Goal: Entertainment & Leisure: Browse casually

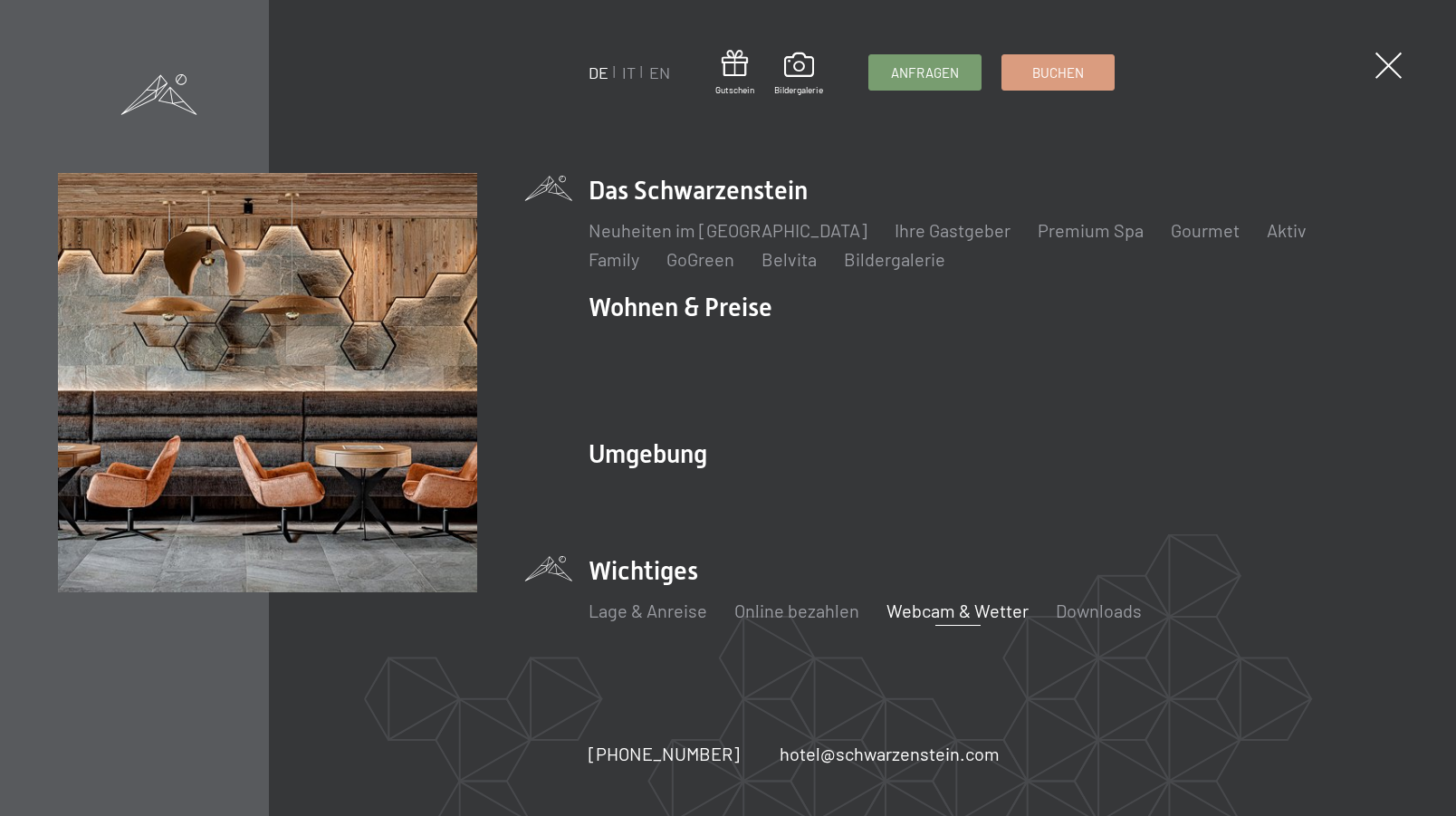
click at [931, 600] on link "Webcam & Wetter" at bounding box center [957, 611] width 143 height 22
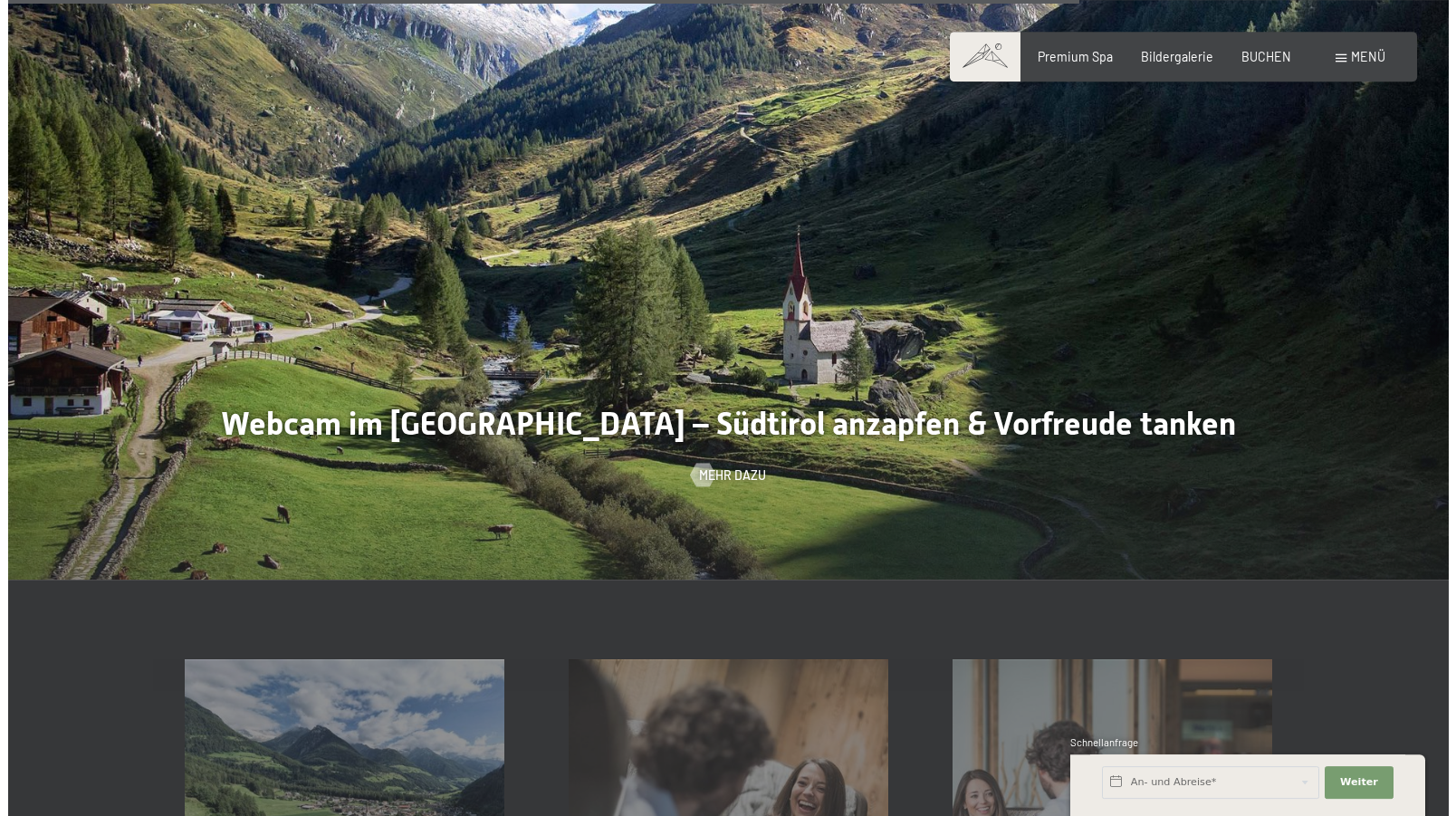
scroll to position [4066, 0]
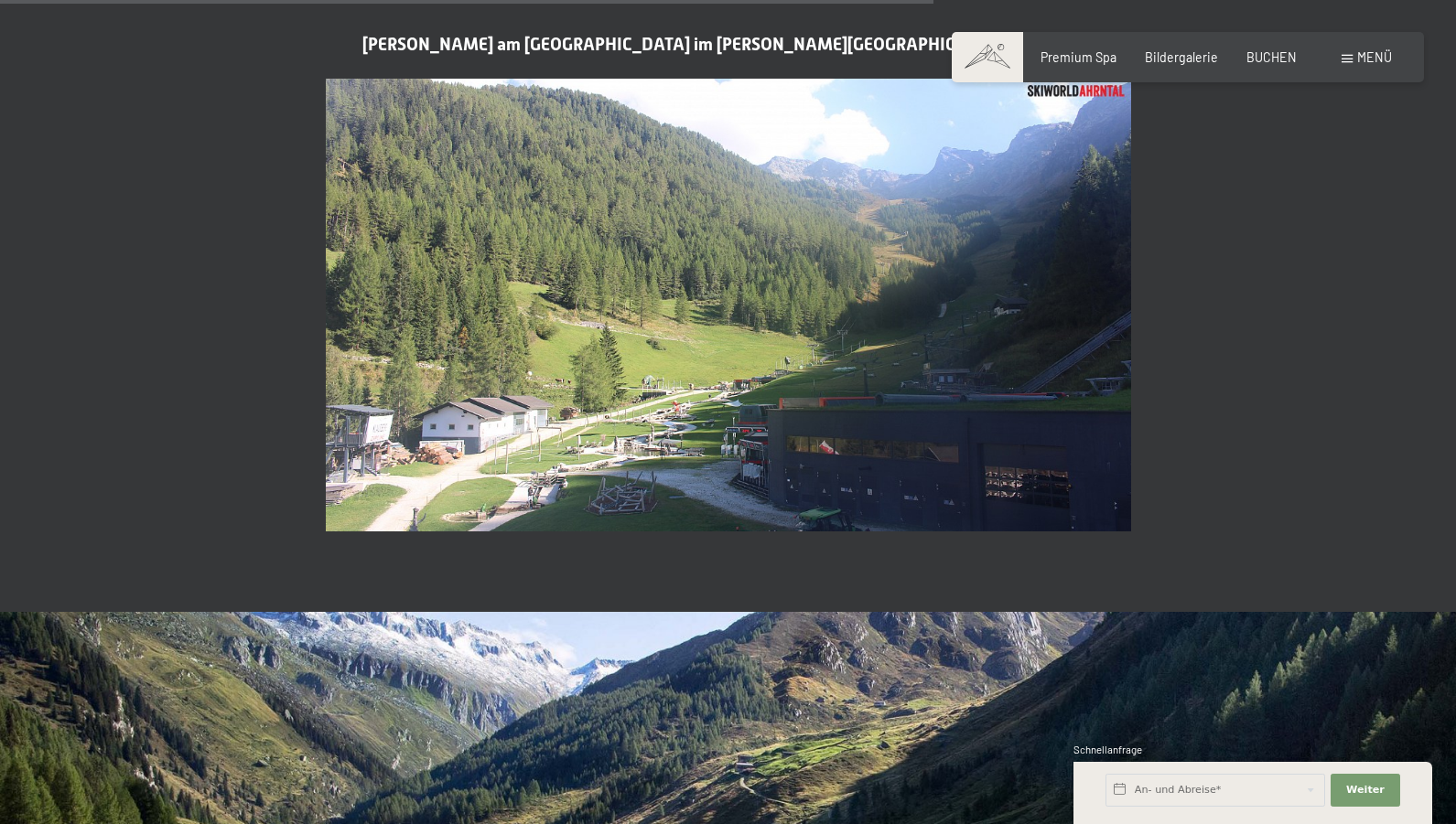
click at [1358, 62] on span "Menü" at bounding box center [1375, 57] width 35 height 16
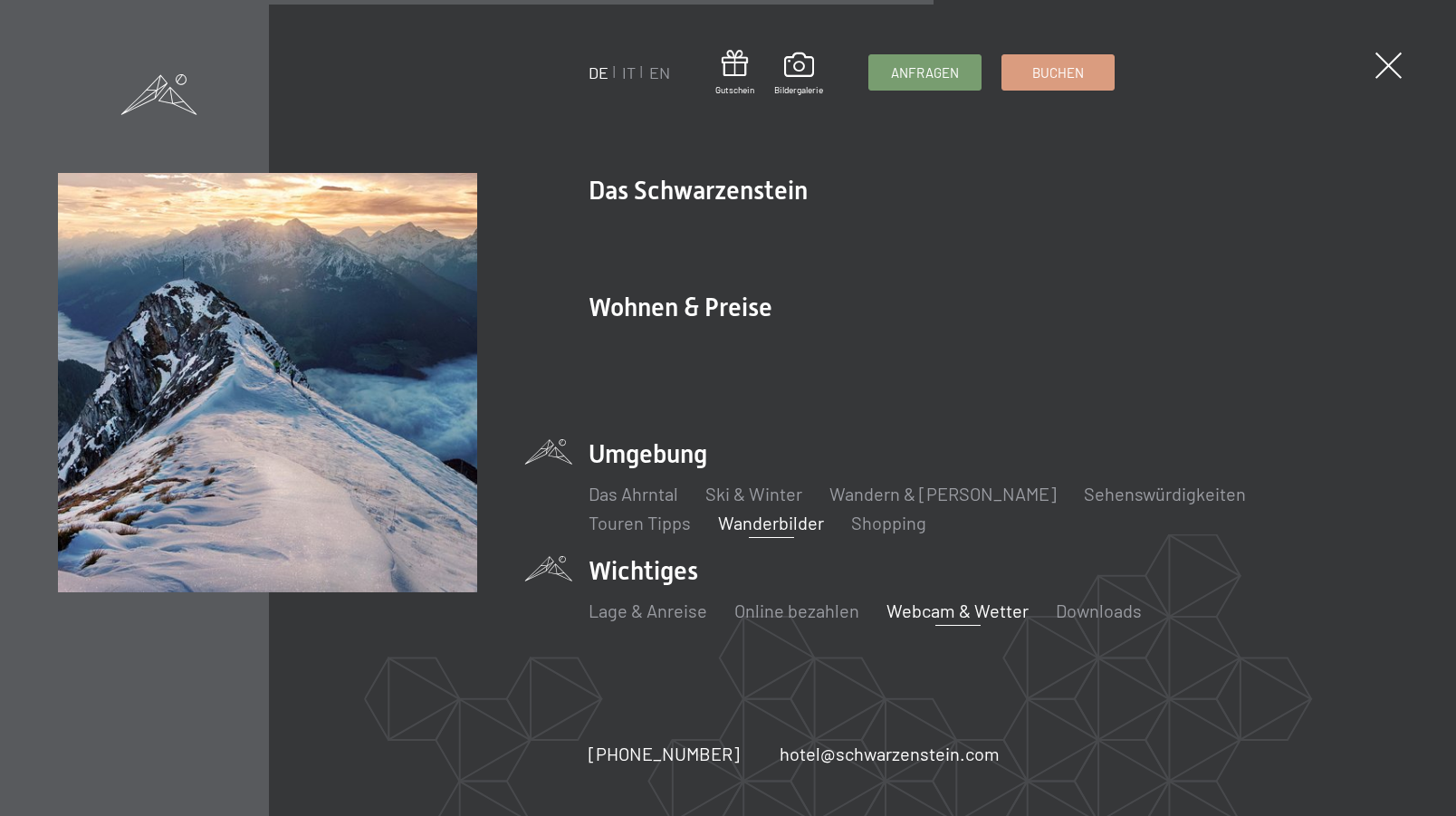
click at [718, 513] on link "Wanderbilder" at bounding box center [771, 522] width 106 height 22
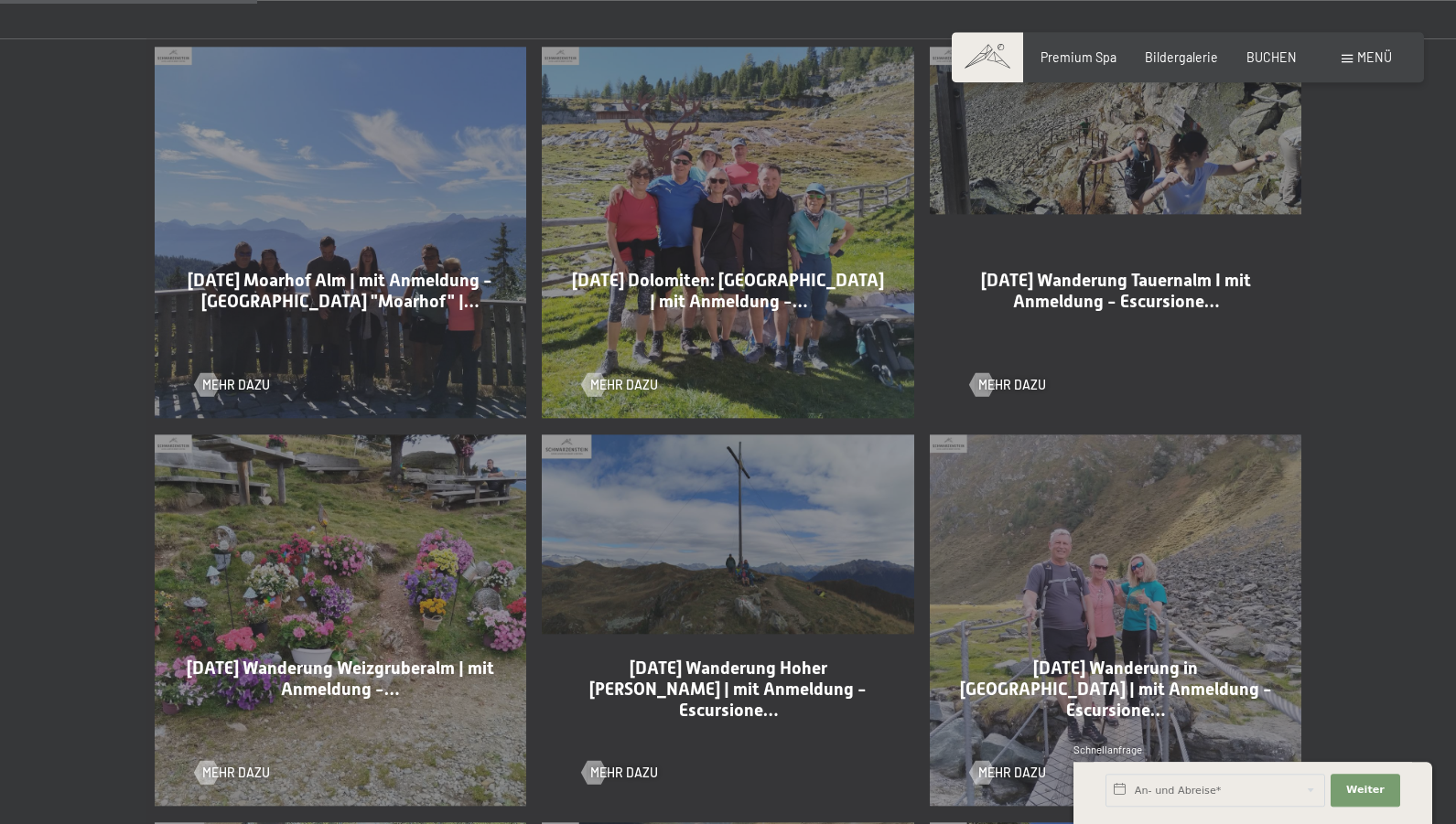
scroll to position [1027, 0]
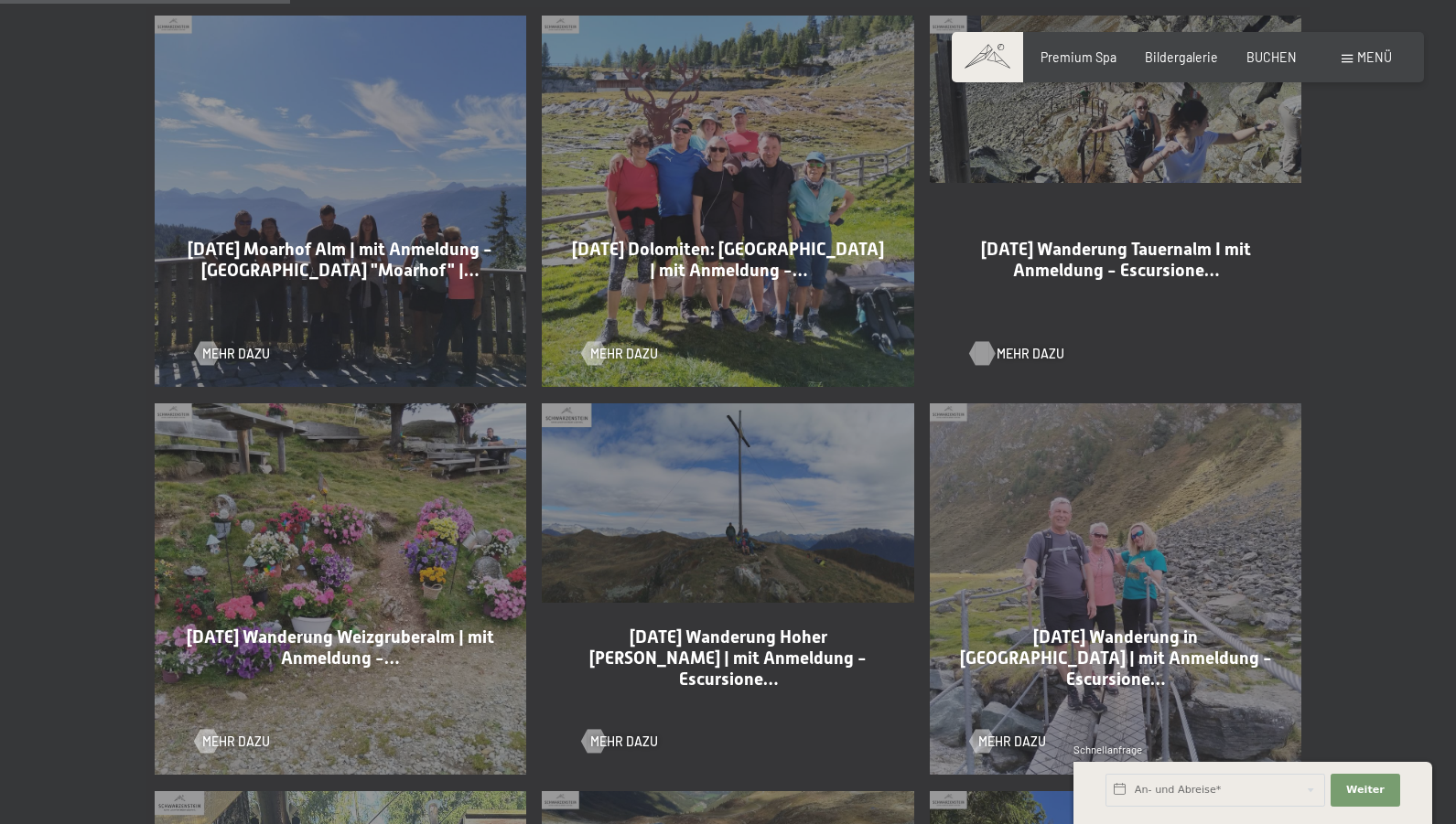
click at [1034, 363] on span "Mehr dazu" at bounding box center [1031, 354] width 68 height 18
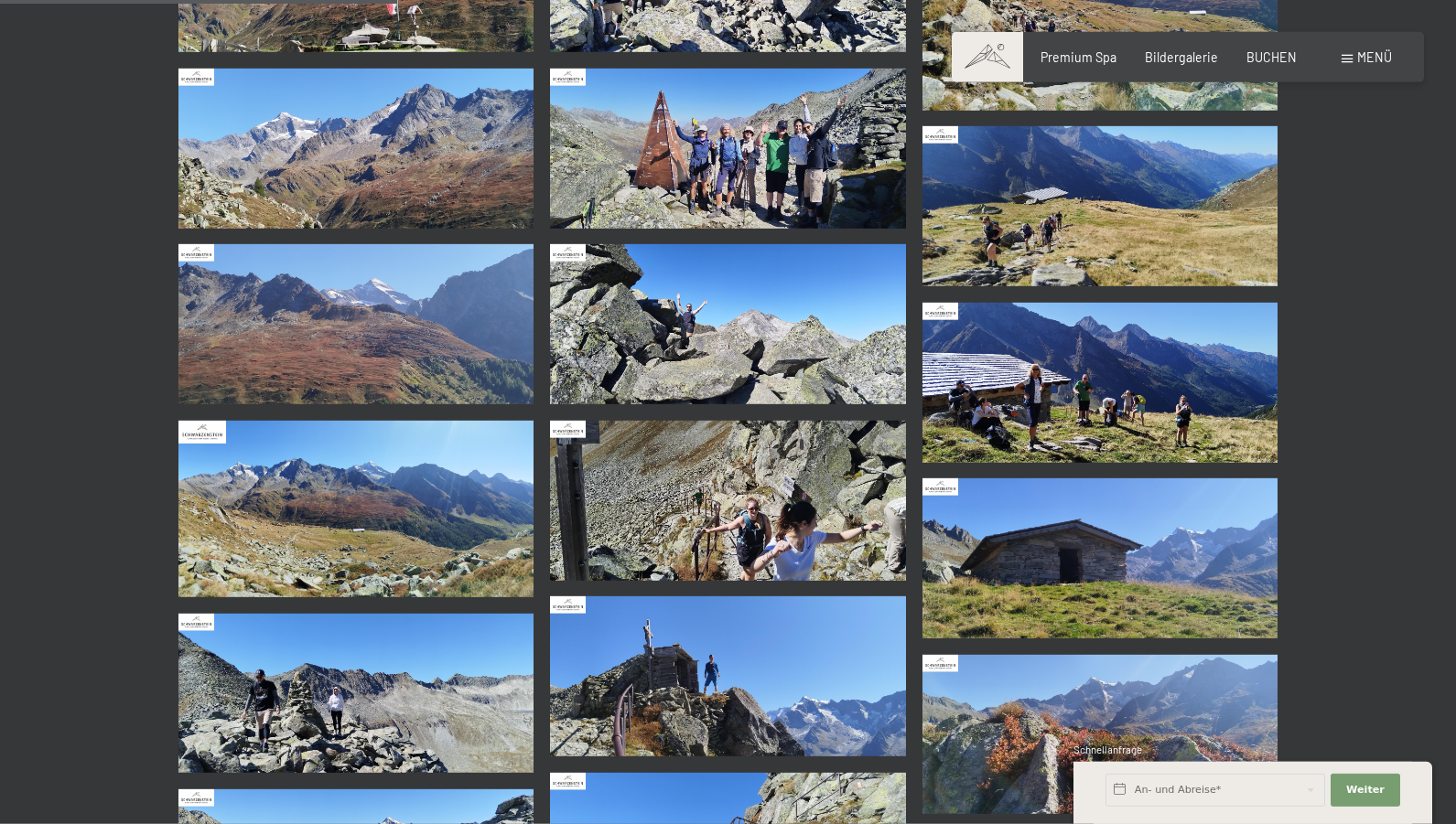
scroll to position [1213, 0]
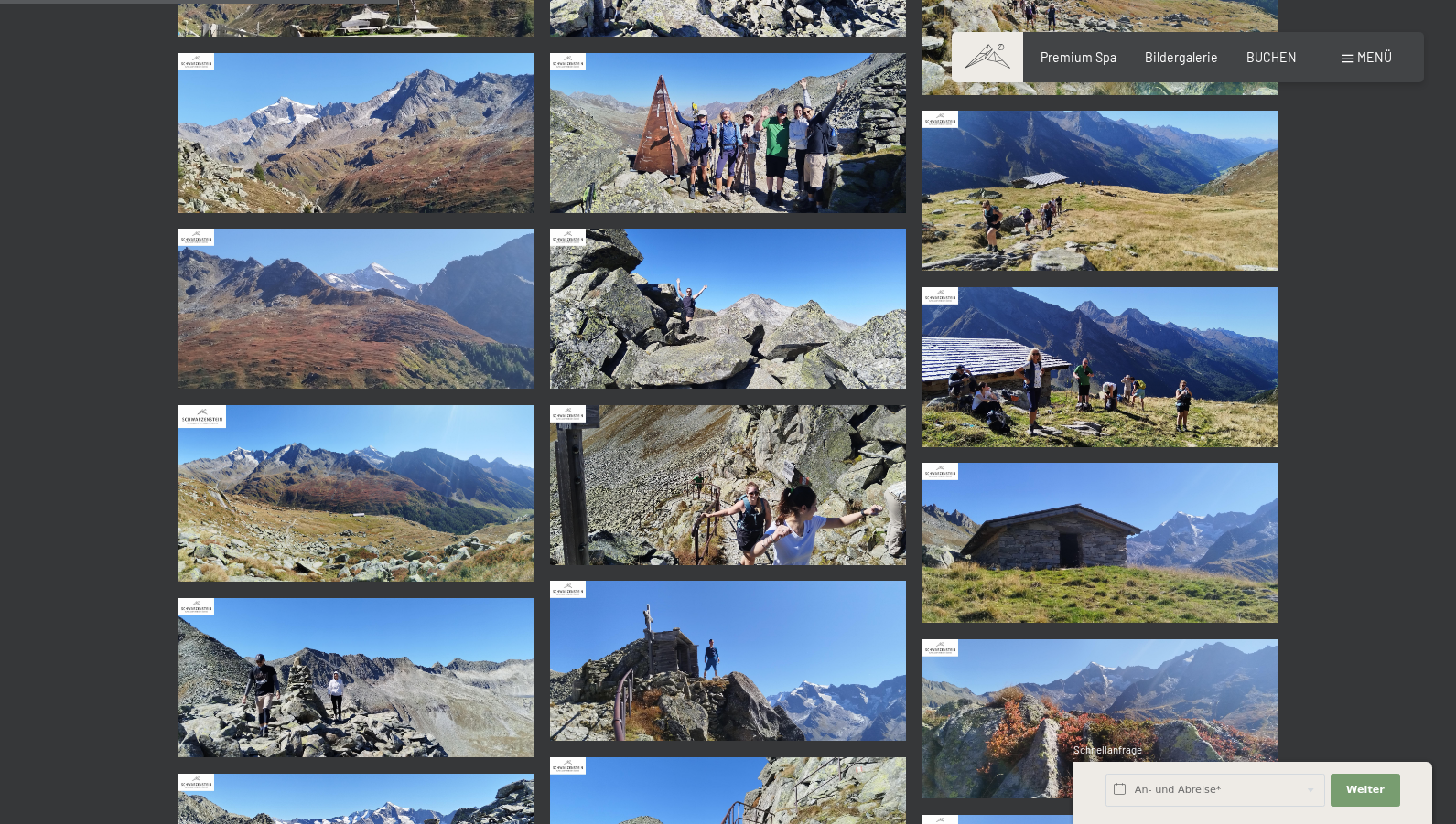
click at [622, 213] on img at bounding box center [728, 133] width 356 height 160
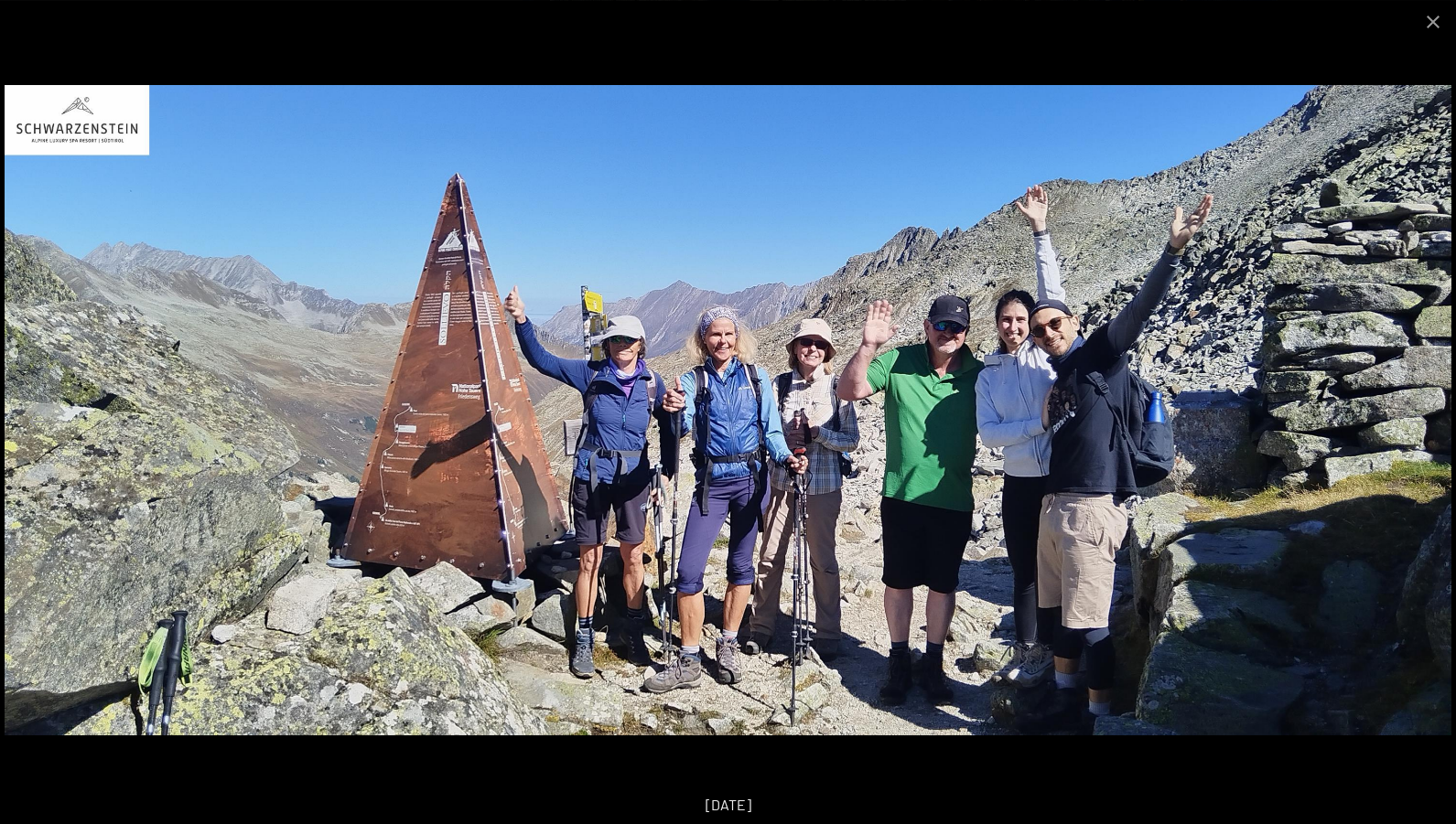
scroll to position [1680, 0]
click at [1420, 429] on button "Next slide" at bounding box center [1419, 421] width 39 height 36
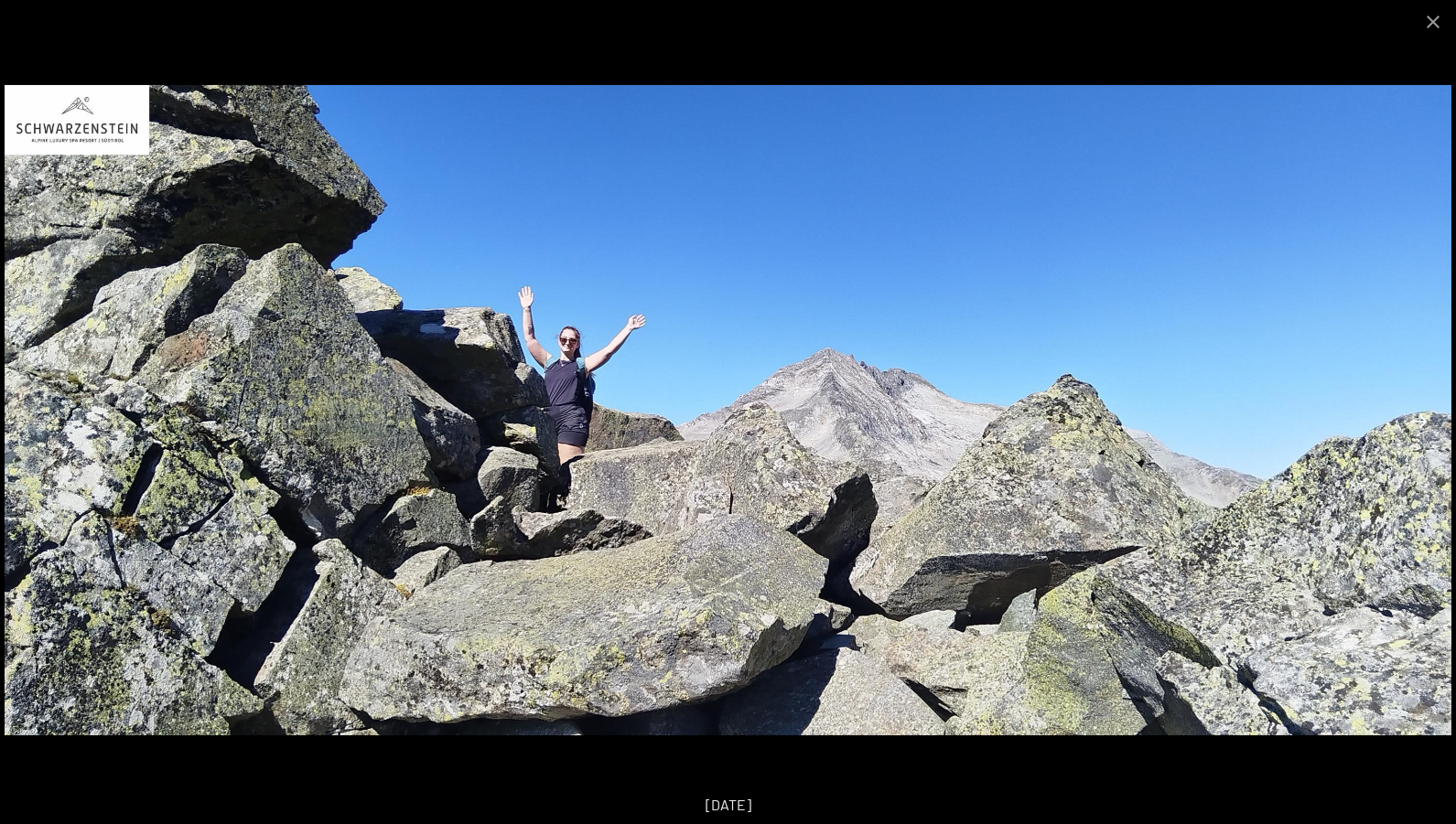
click at [1420, 429] on button "Next slide" at bounding box center [1419, 421] width 39 height 36
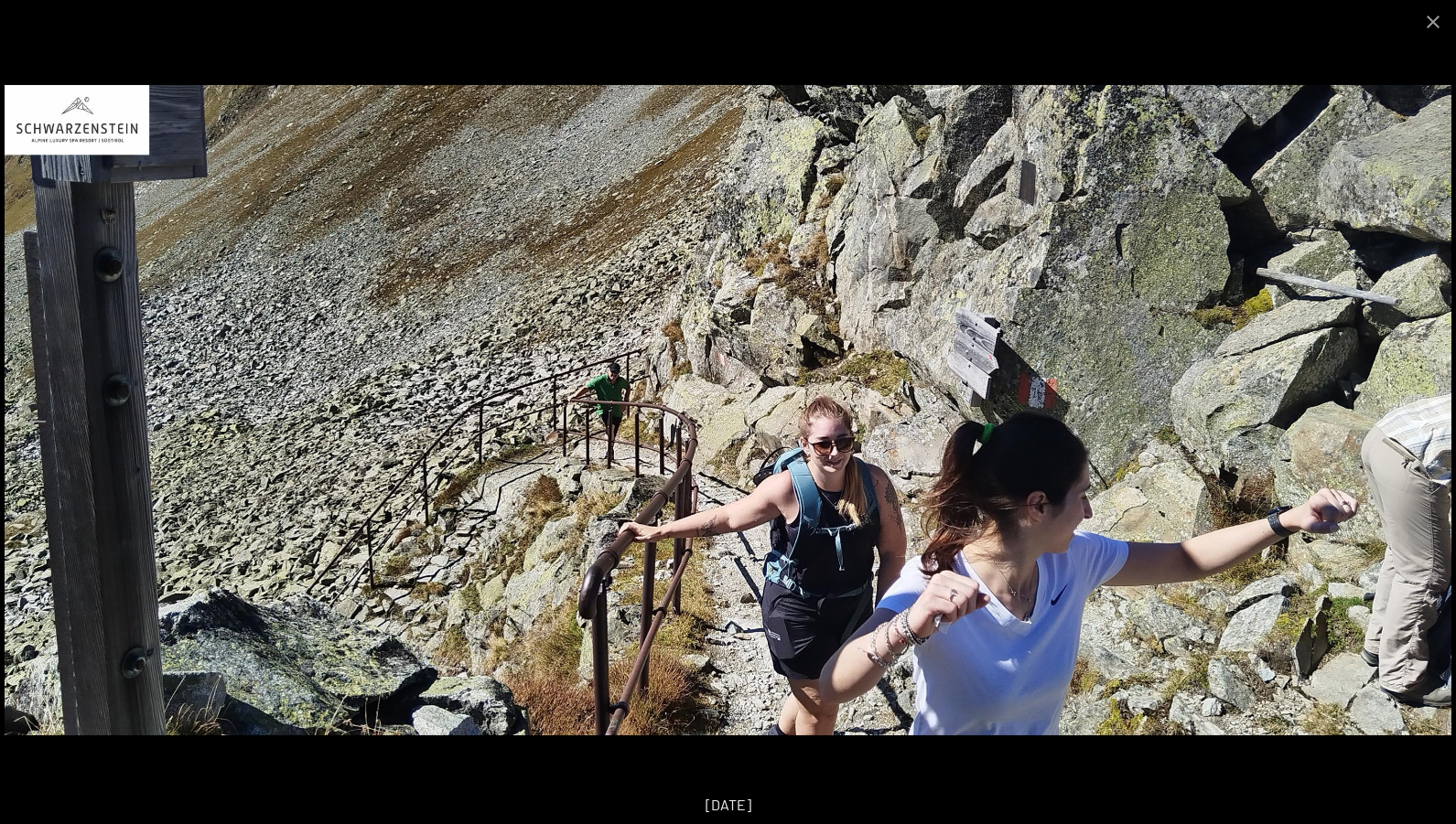
click at [1420, 429] on button "Next slide" at bounding box center [1419, 421] width 39 height 36
